Goal: Task Accomplishment & Management: Manage account settings

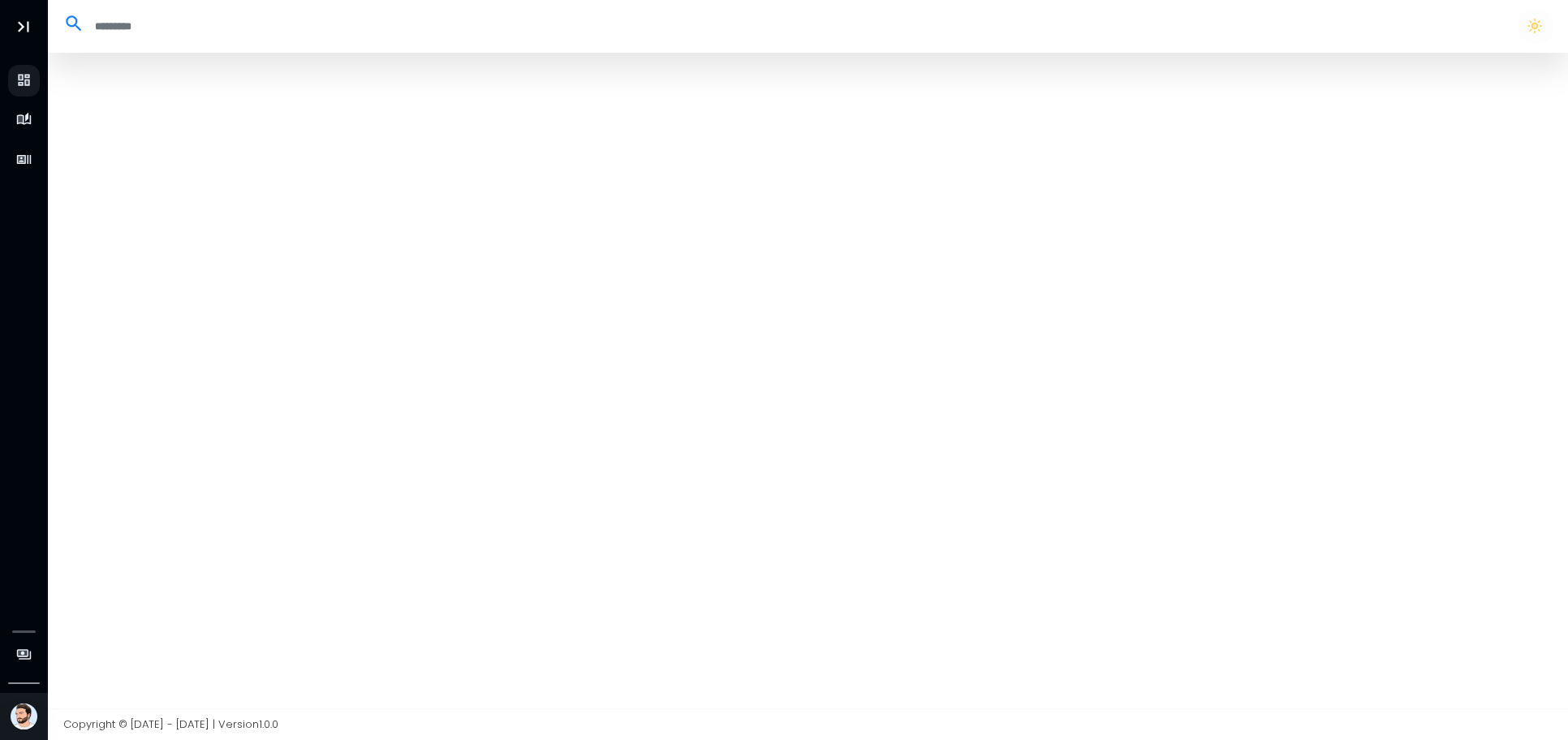
select select "**"
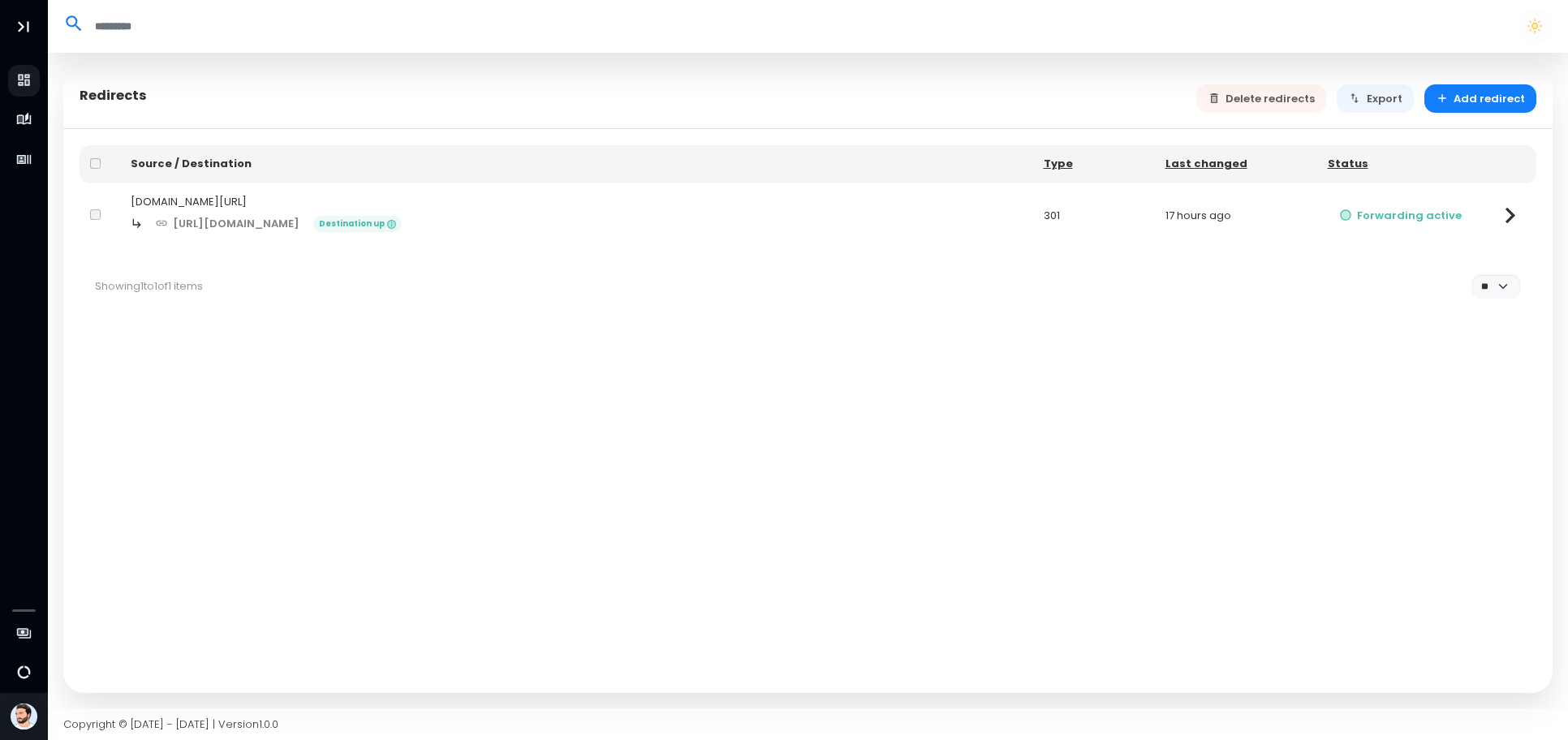
click at [1504, 210] on icon at bounding box center [1510, 215] width 31 height 31
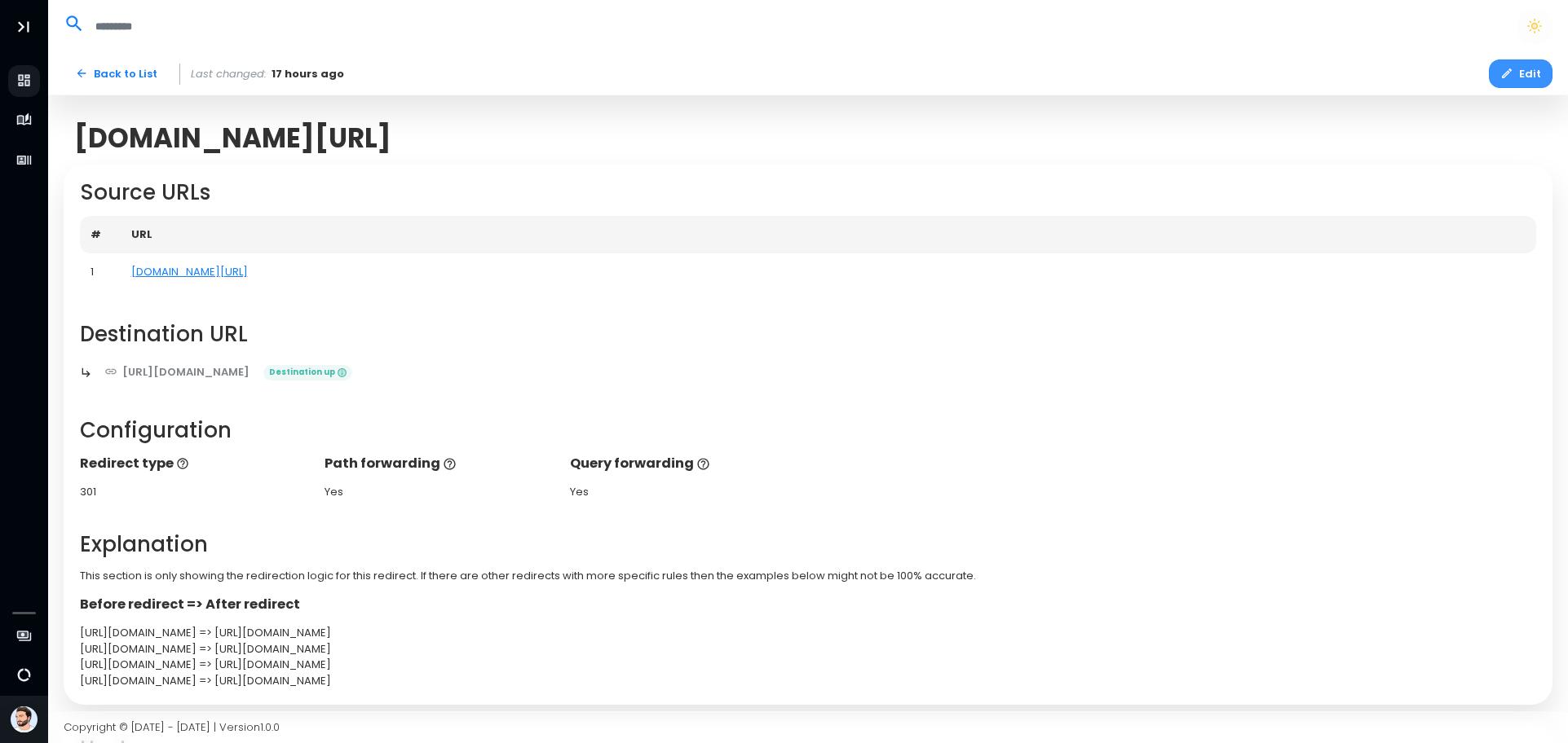
click at [1530, 77] on button "Edit" at bounding box center [1520, 73] width 64 height 29
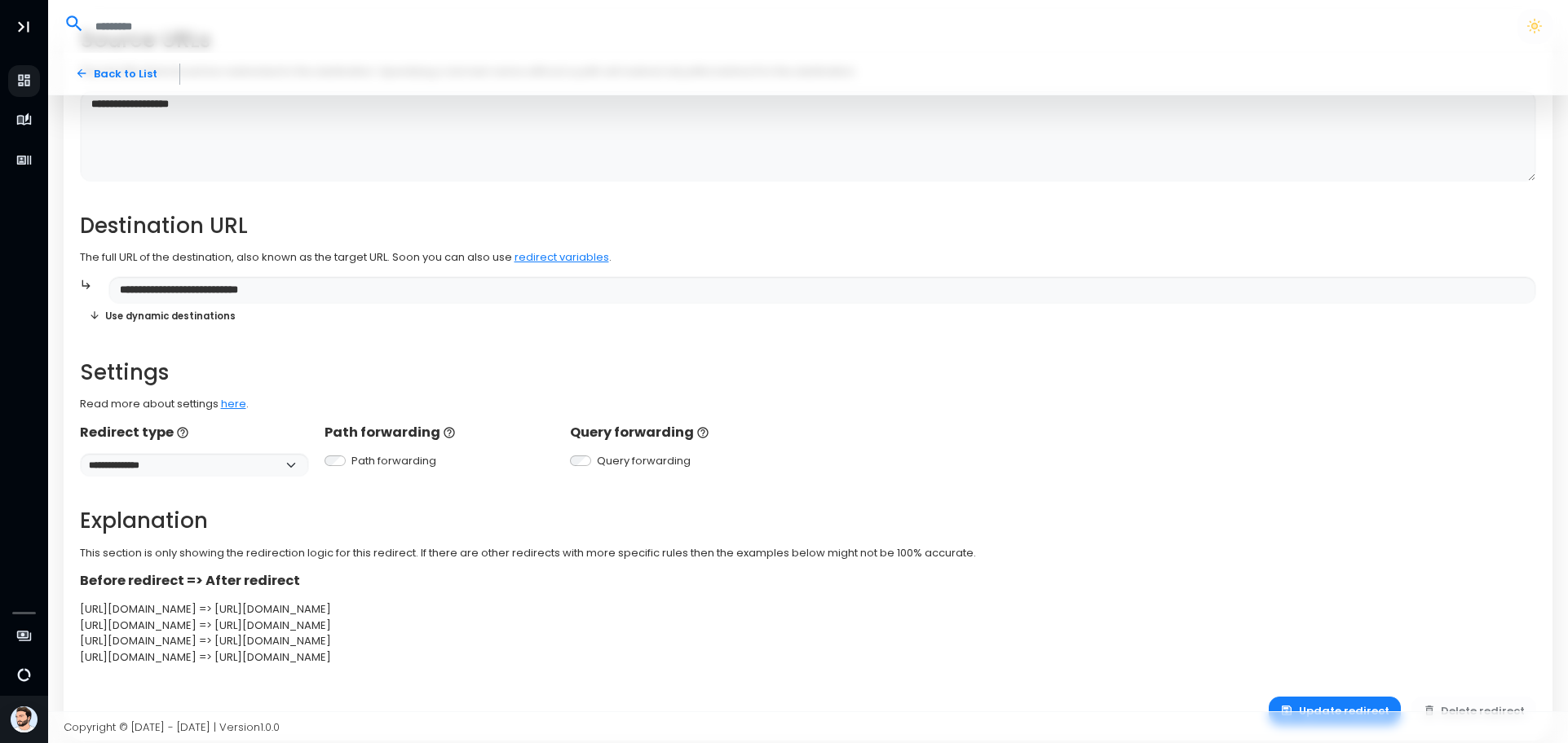
scroll to position [198, 0]
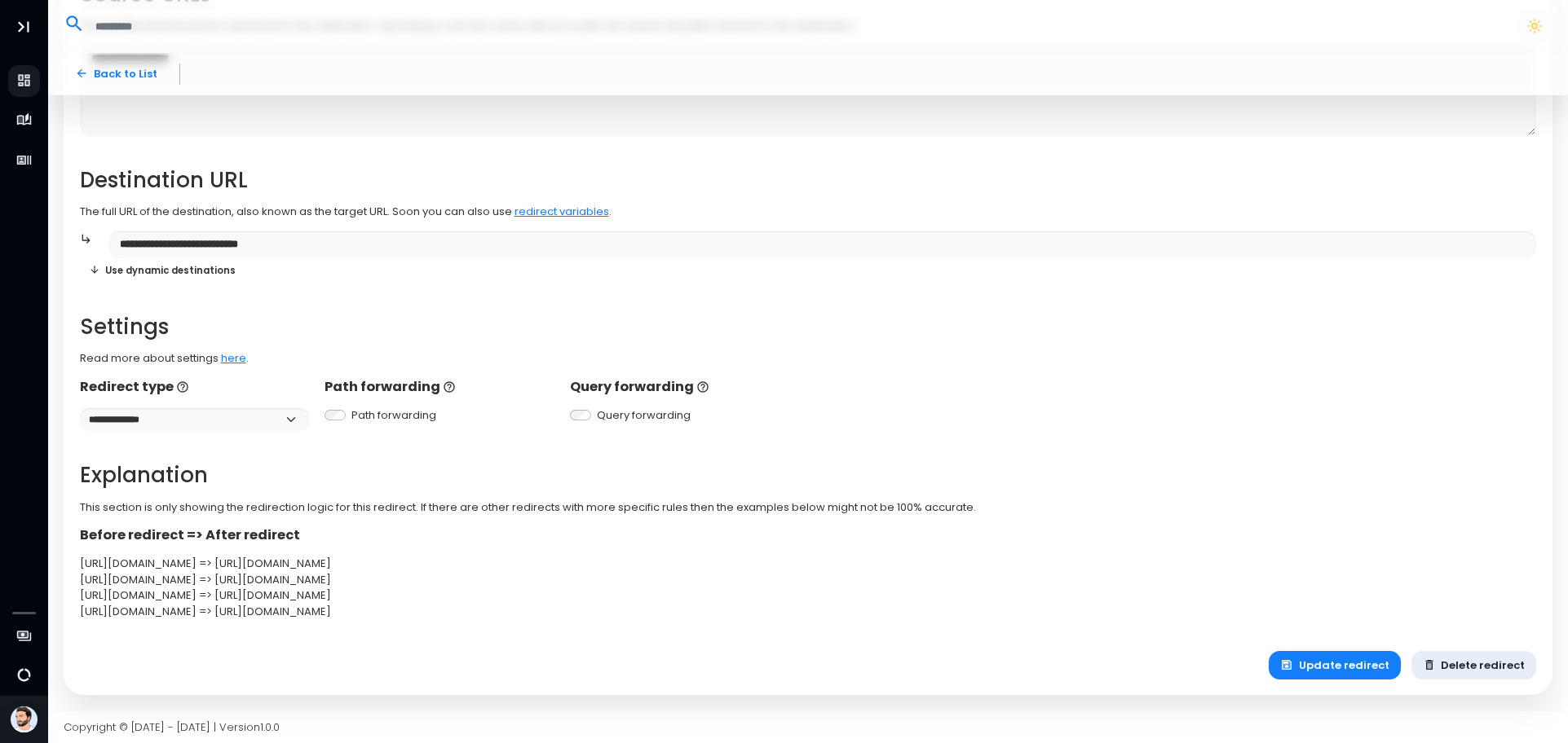
click at [1488, 661] on button "Delete redirect" at bounding box center [1474, 665] width 126 height 29
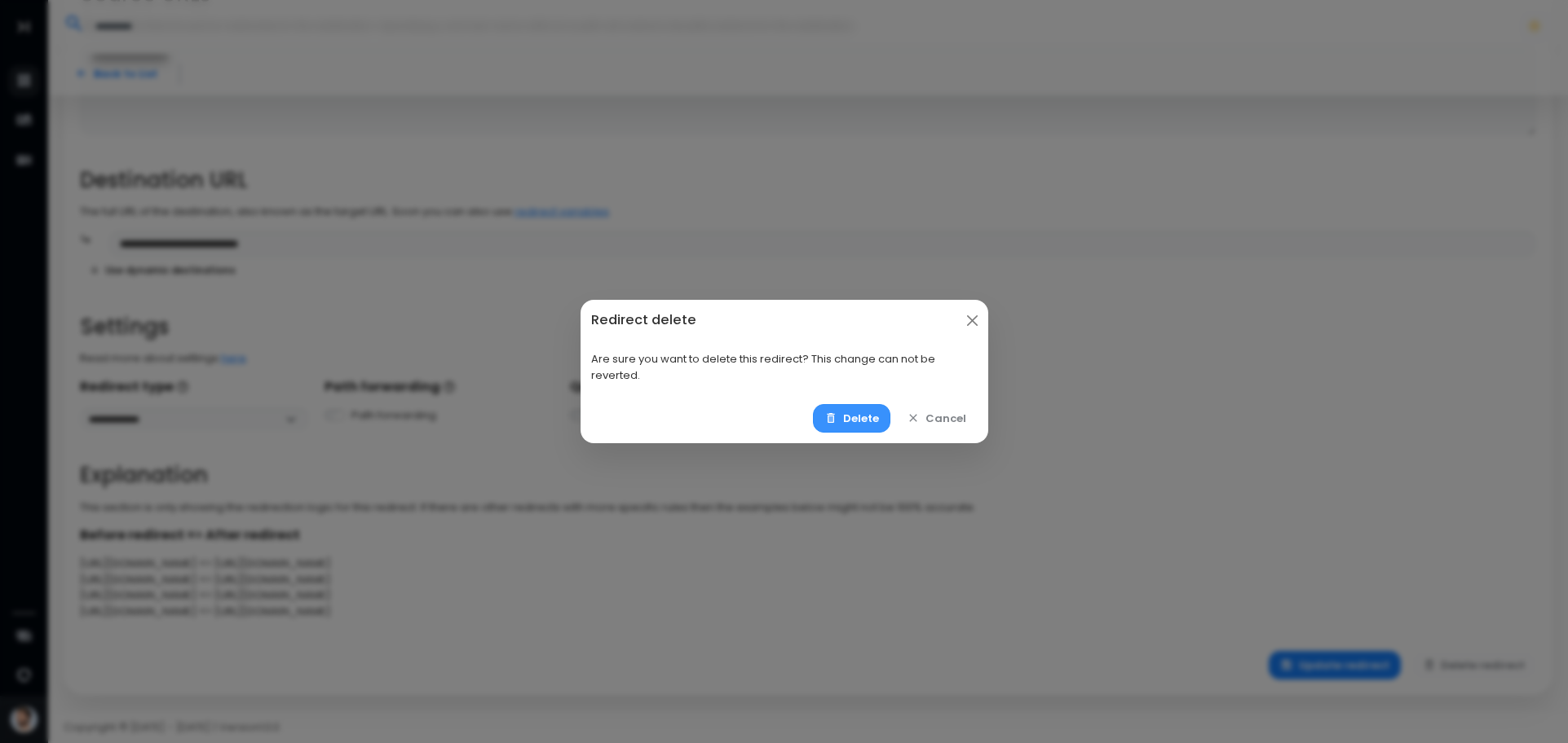
click at [844, 409] on button "Delete" at bounding box center [852, 418] width 78 height 29
click at [858, 419] on button "Delete" at bounding box center [852, 418] width 78 height 29
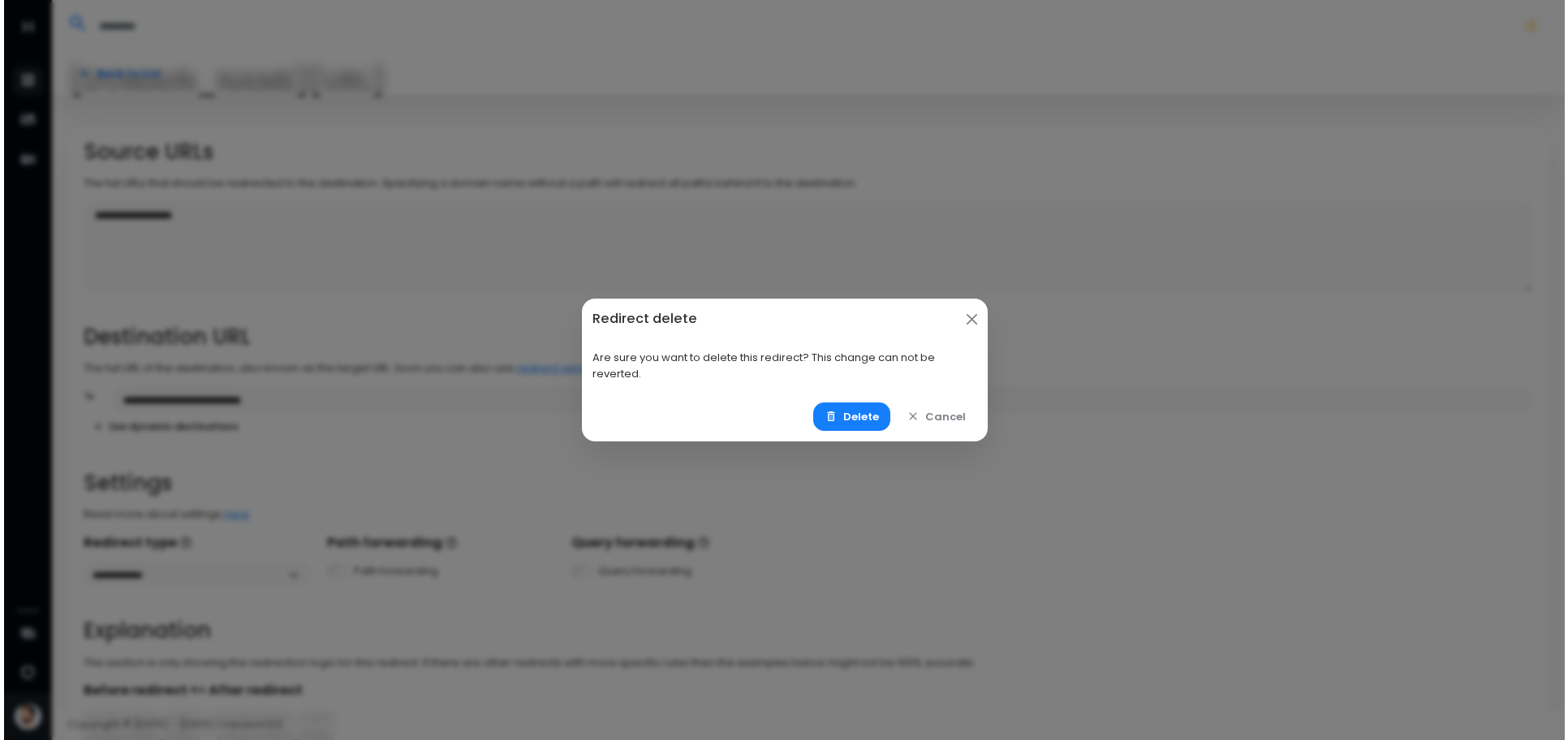
scroll to position [0, 0]
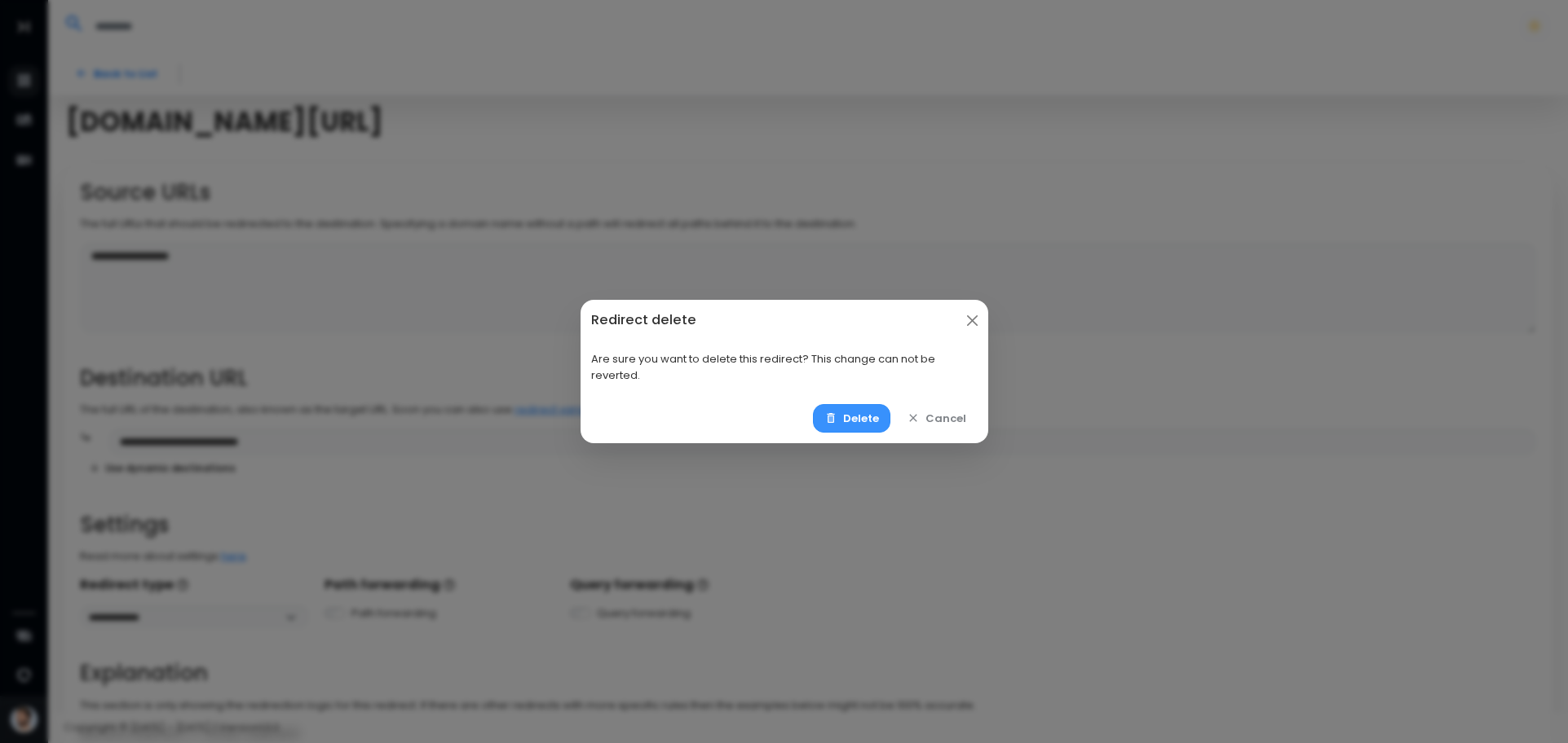
click at [856, 415] on button "Delete" at bounding box center [852, 418] width 78 height 29
click at [857, 415] on button "Delete" at bounding box center [852, 418] width 78 height 29
click at [858, 416] on button "Delete" at bounding box center [852, 418] width 78 height 29
click at [859, 416] on button "Delete" at bounding box center [852, 418] width 78 height 29
click at [860, 416] on button "Delete" at bounding box center [852, 418] width 78 height 29
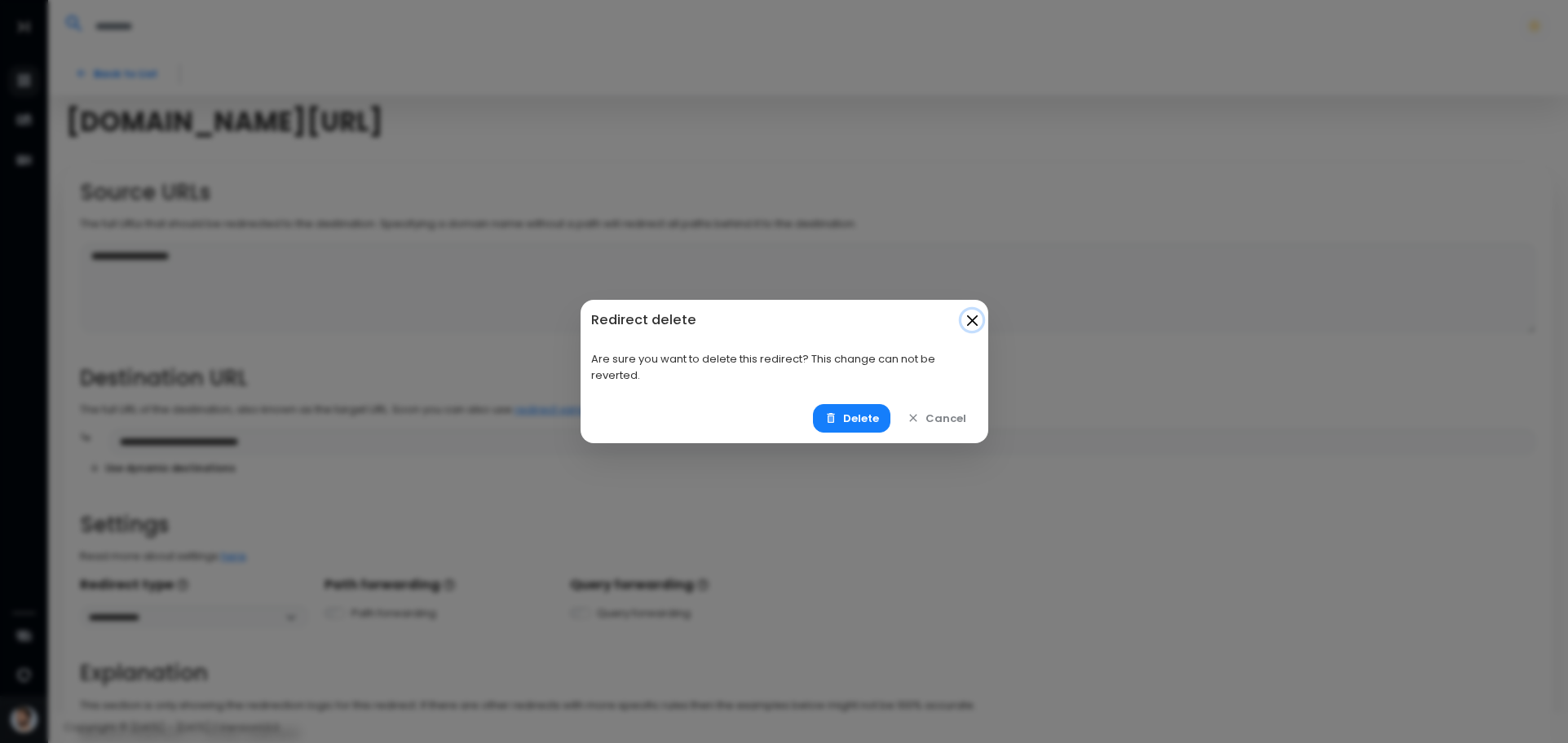
click at [975, 329] on button "Close" at bounding box center [972, 320] width 21 height 21
